Goal: Task Accomplishment & Management: Manage account settings

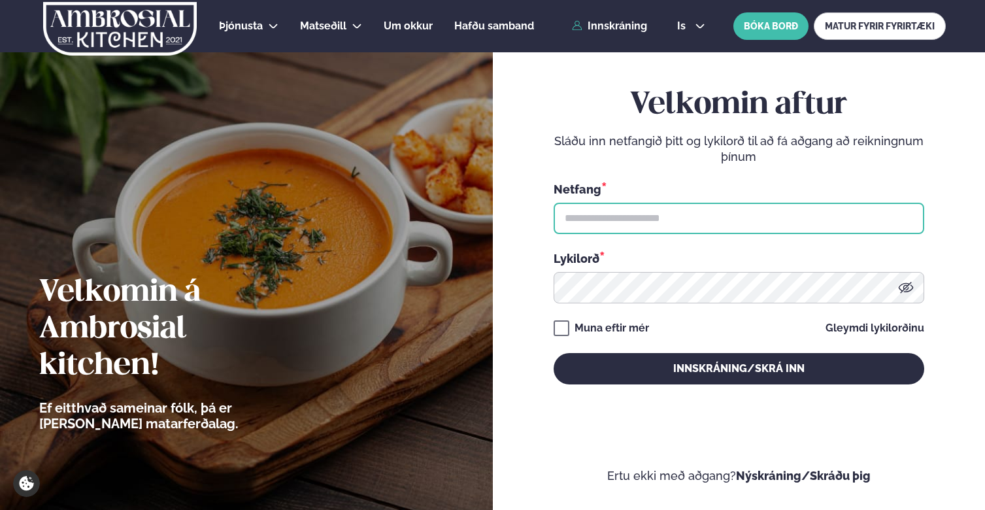
click at [590, 214] on input "text" at bounding box center [738, 218] width 370 height 31
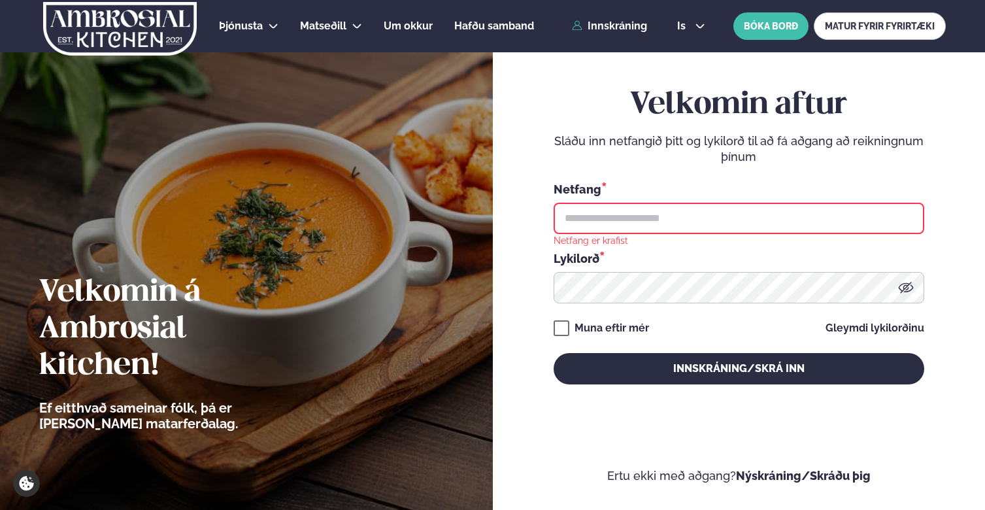
type input "**********"
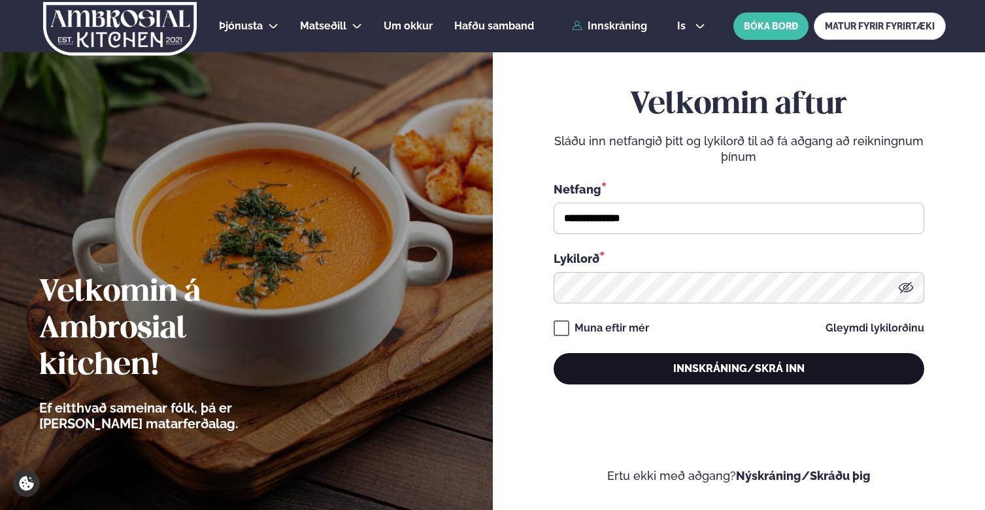
click at [698, 367] on button "Innskráning/Skrá inn" at bounding box center [738, 368] width 370 height 31
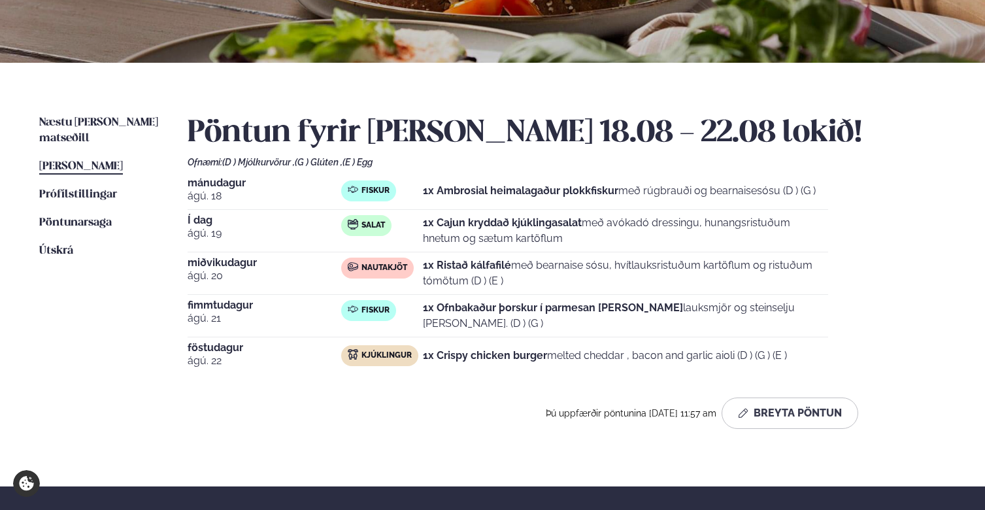
scroll to position [252, 0]
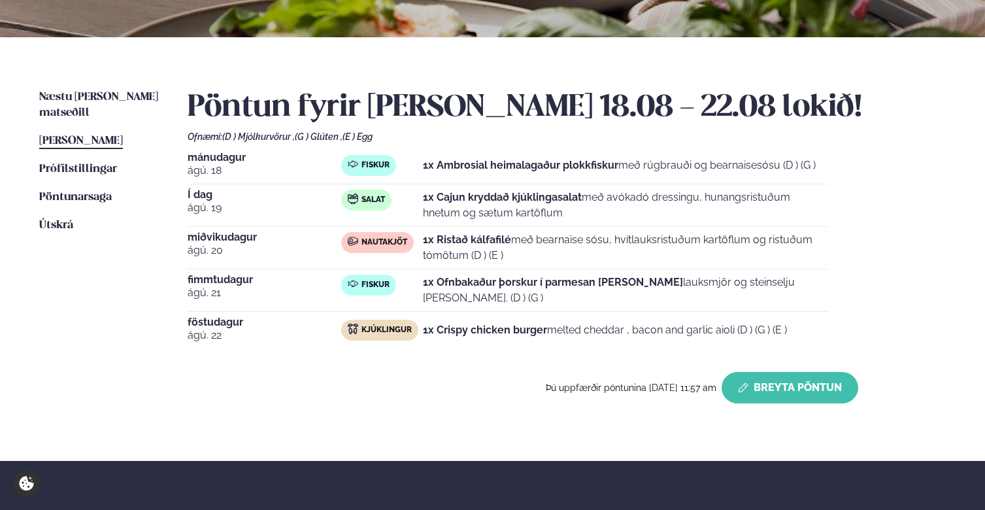
click at [787, 387] on button "Breyta Pöntun" at bounding box center [789, 387] width 137 height 31
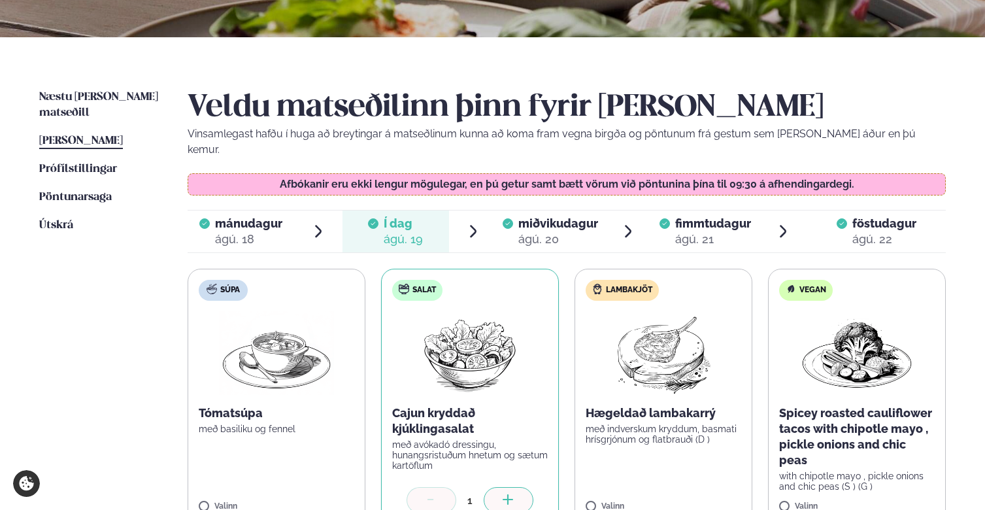
click at [865, 231] on div "ágú. 22" at bounding box center [884, 239] width 64 height 16
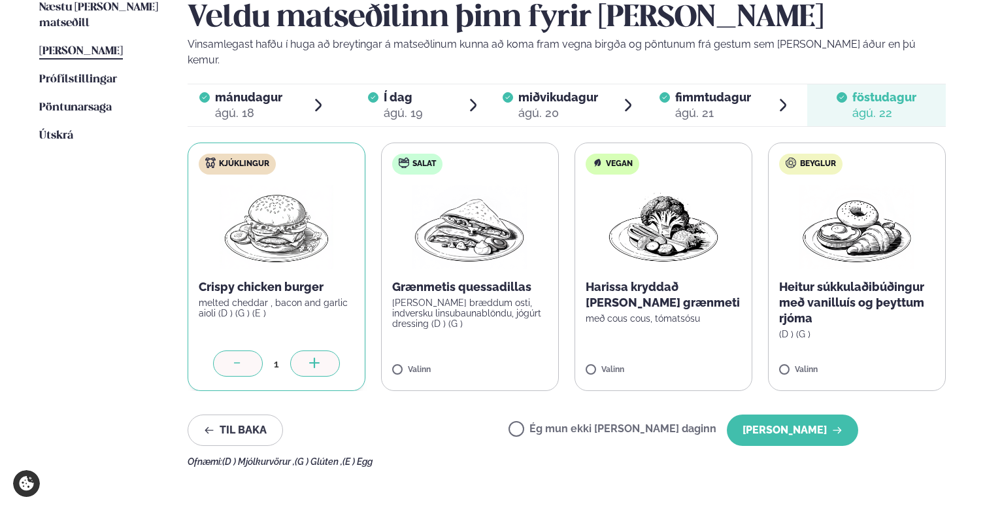
scroll to position [357, 0]
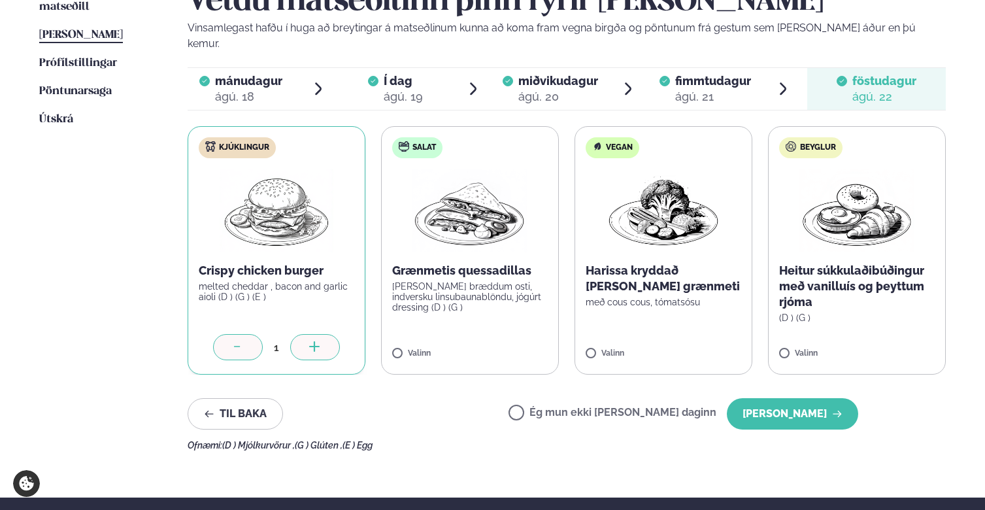
click at [216, 334] on div at bounding box center [238, 347] width 50 height 26
click at [764, 398] on button "[PERSON_NAME]" at bounding box center [791, 413] width 131 height 31
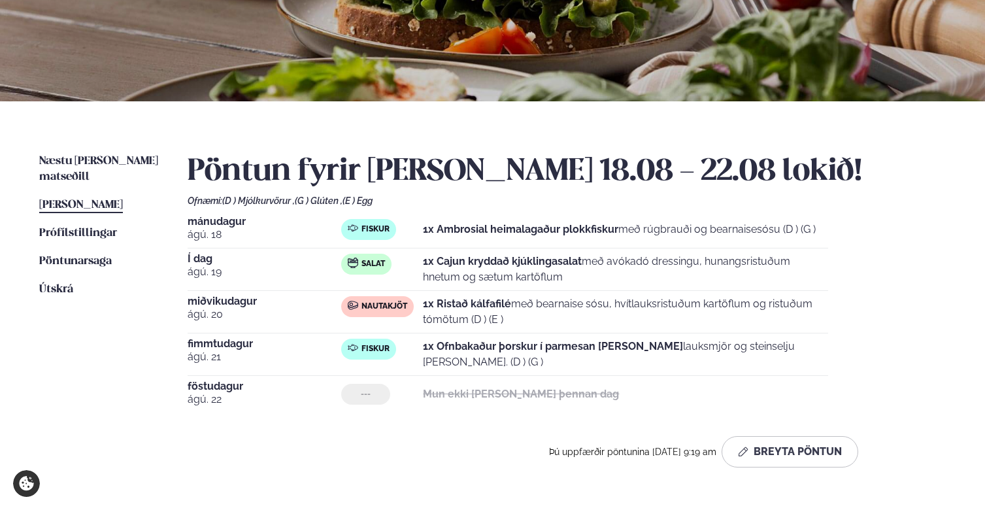
scroll to position [186, 0]
